Goal: Find specific page/section: Find specific page/section

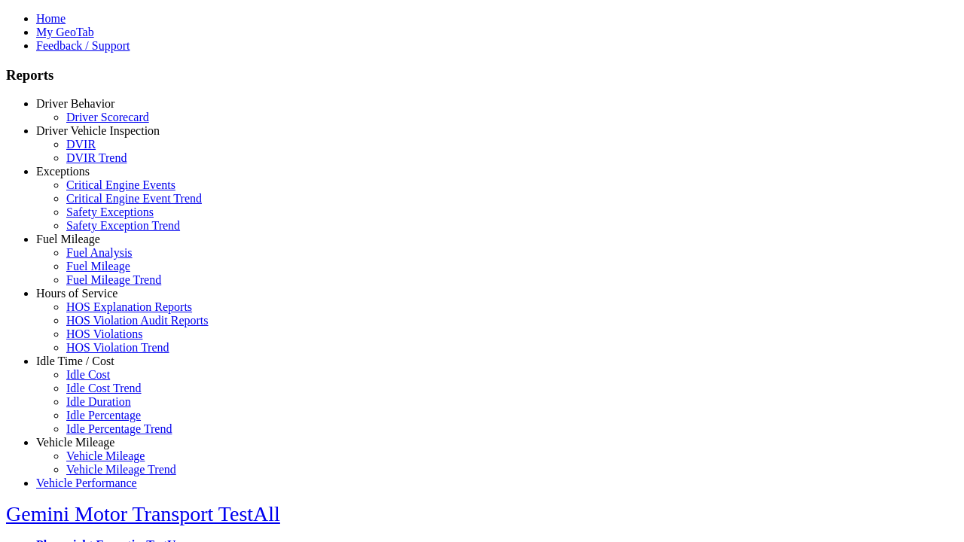
click at [87, 300] on link "Hours of Service" at bounding box center [76, 293] width 81 height 13
click at [98, 313] on link "HOS Explanation Reports" at bounding box center [129, 306] width 126 height 13
